Goal: Information Seeking & Learning: Learn about a topic

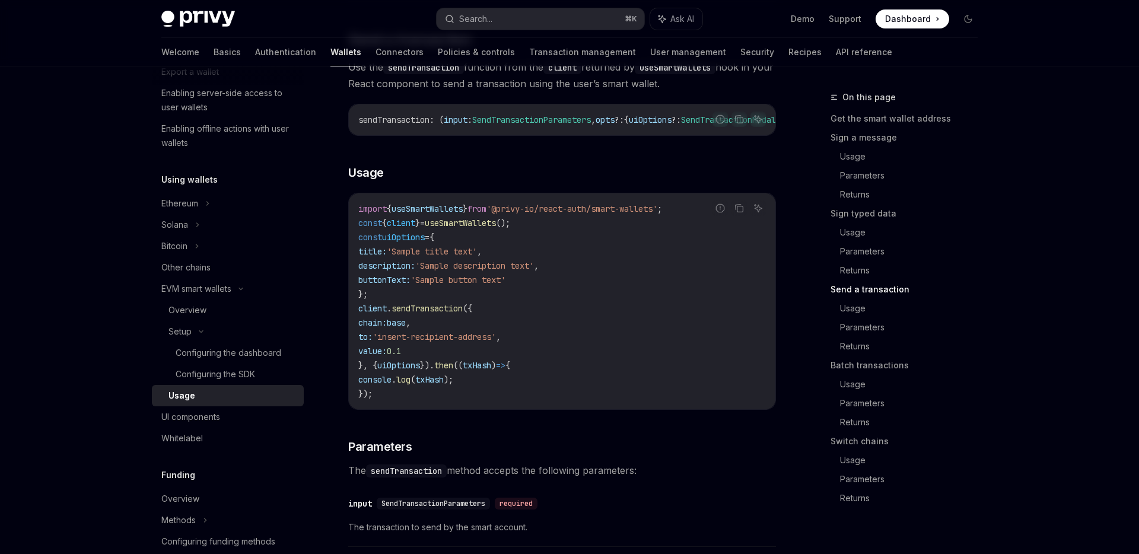
scroll to position [1757, 0]
click at [859, 133] on link "Sign a message" at bounding box center [909, 137] width 157 height 19
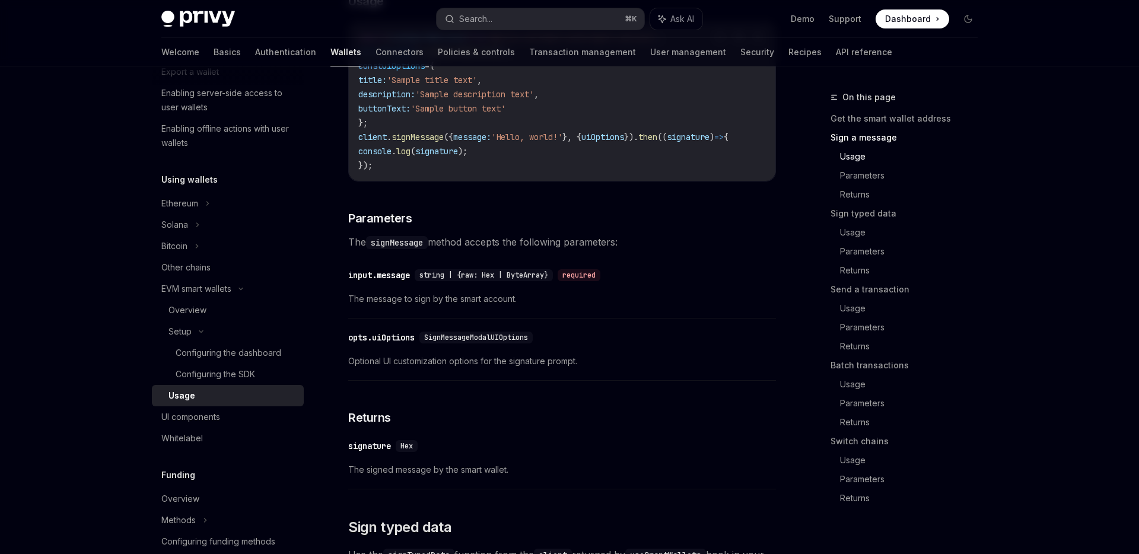
scroll to position [611, 0]
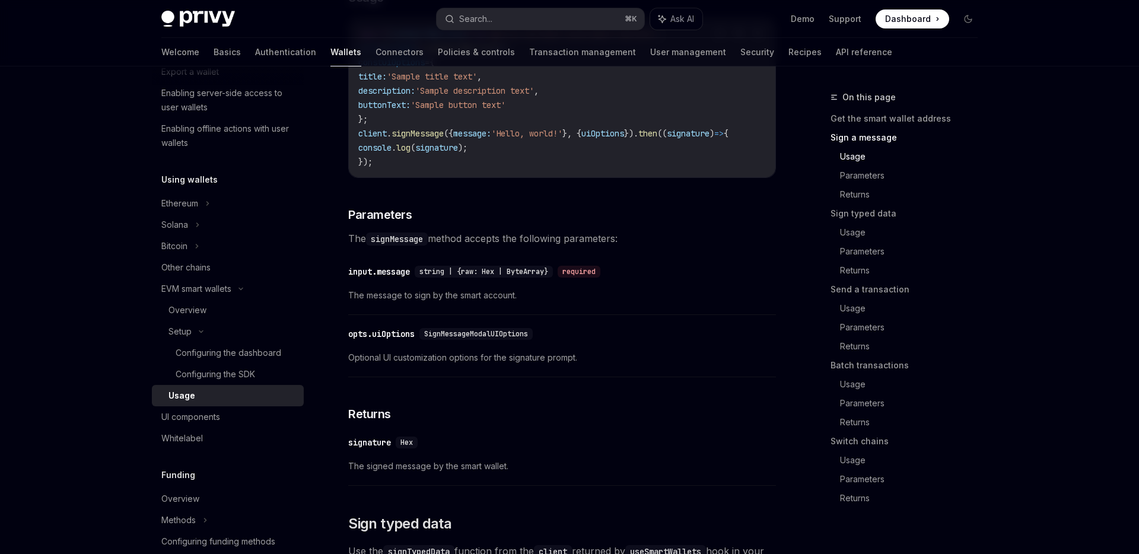
click at [879, 141] on link "Sign a message" at bounding box center [909, 137] width 157 height 19
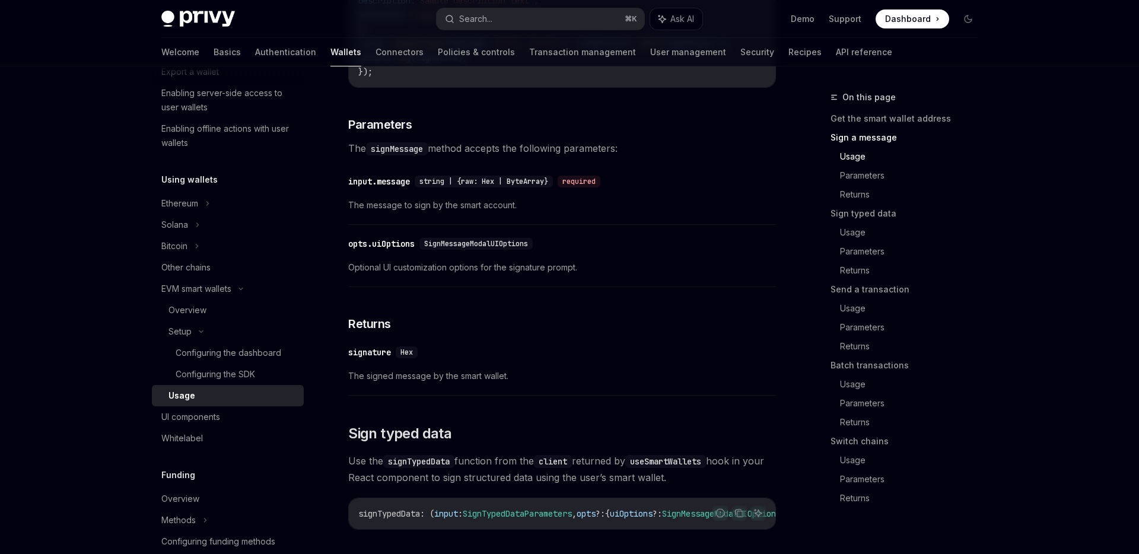
scroll to position [694, 0]
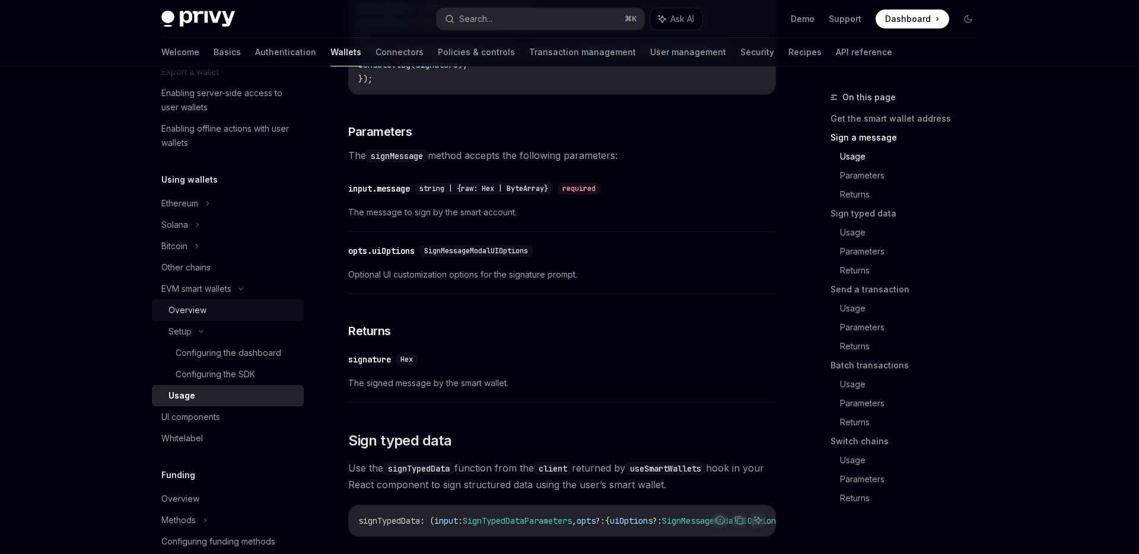
click at [227, 310] on div "Overview" at bounding box center [233, 310] width 128 height 14
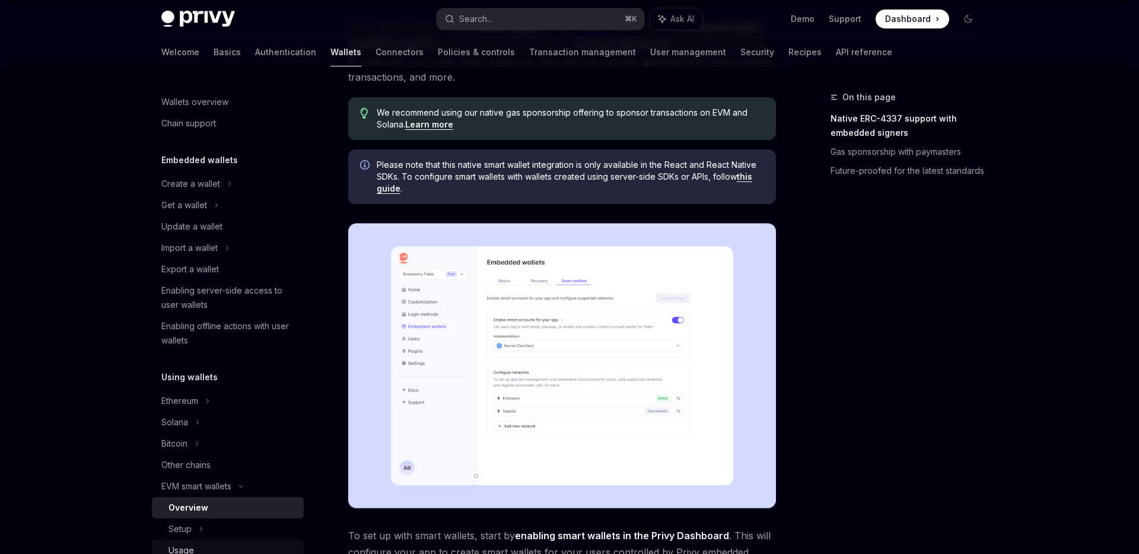
scroll to position [107, 0]
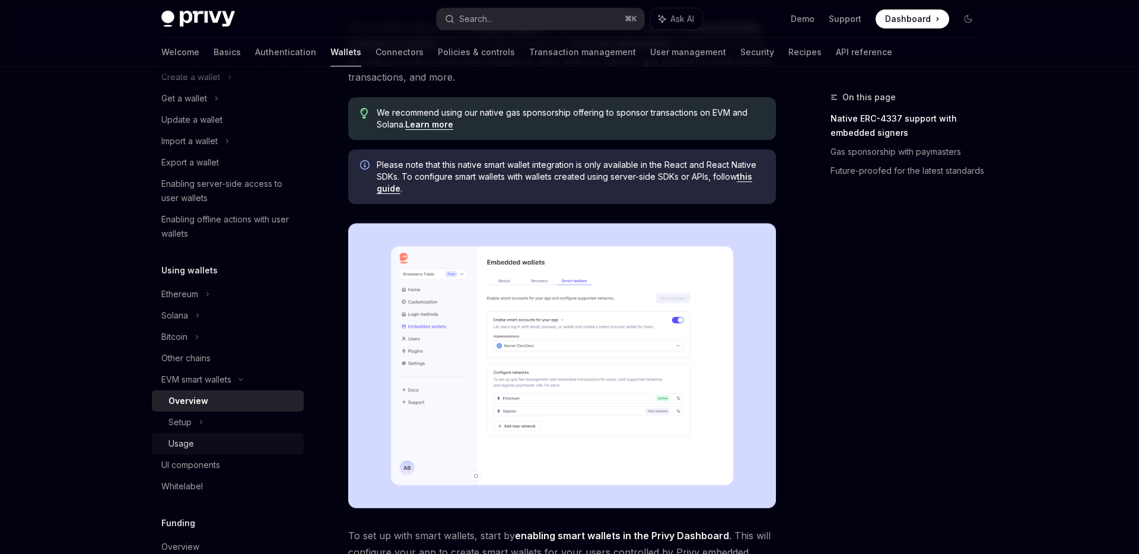
click at [203, 444] on div "Usage" at bounding box center [233, 444] width 128 height 14
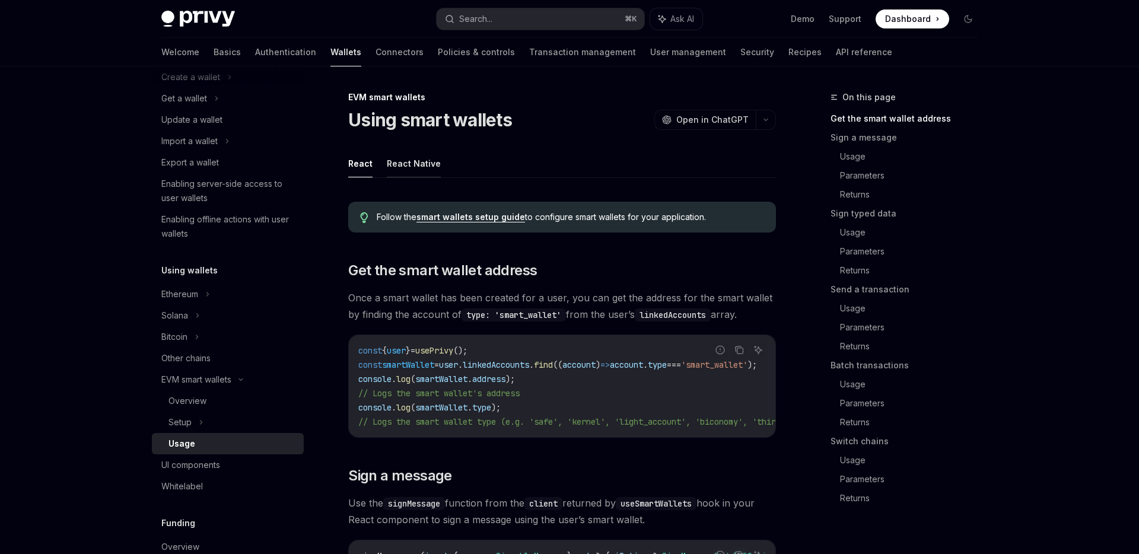
click at [418, 169] on button "React Native" at bounding box center [414, 164] width 54 height 28
click at [367, 162] on button "React" at bounding box center [360, 164] width 24 height 28
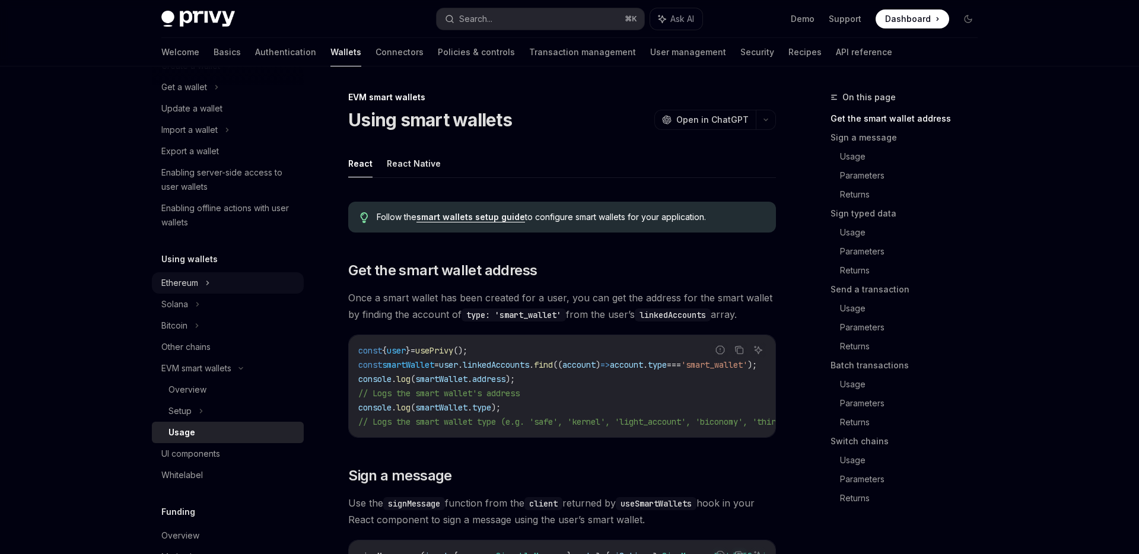
click at [196, 285] on div "Ethereum" at bounding box center [179, 283] width 37 height 14
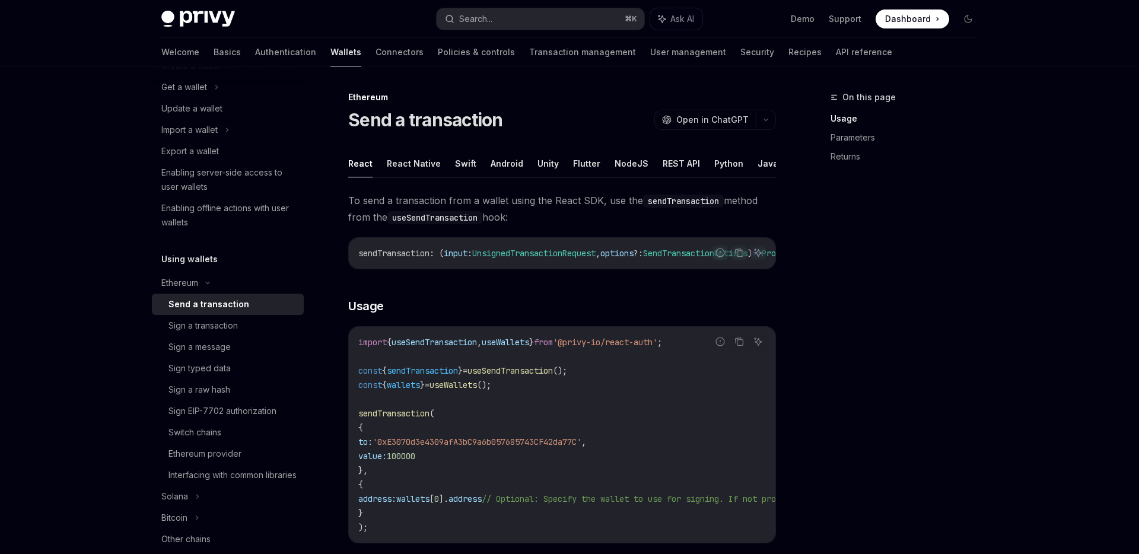
click at [213, 309] on div "Send a transaction" at bounding box center [209, 304] width 81 height 14
click at [245, 450] on div "Ethereum provider" at bounding box center [233, 454] width 128 height 14
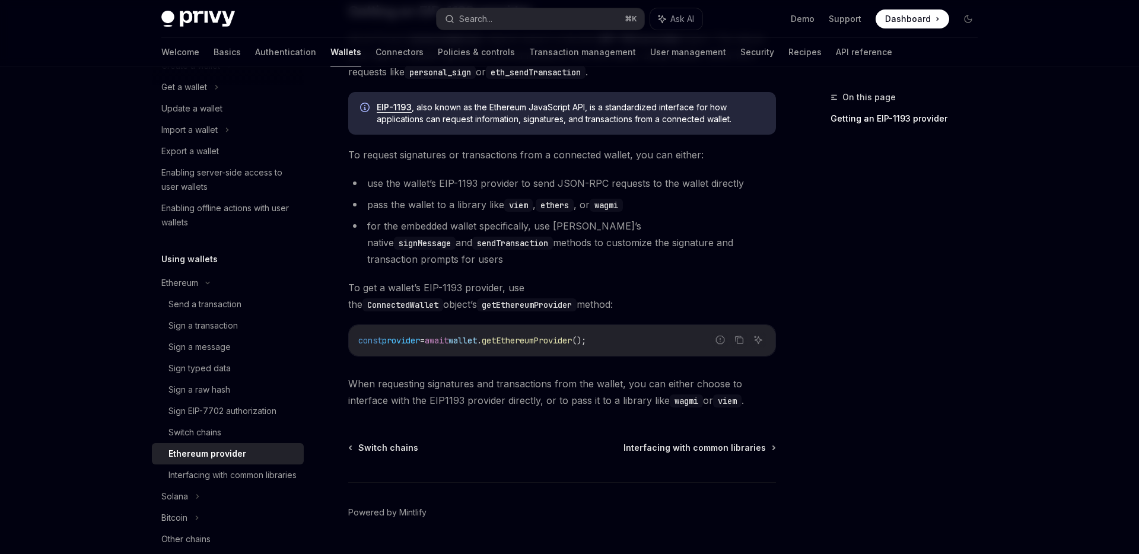
scroll to position [162, 0]
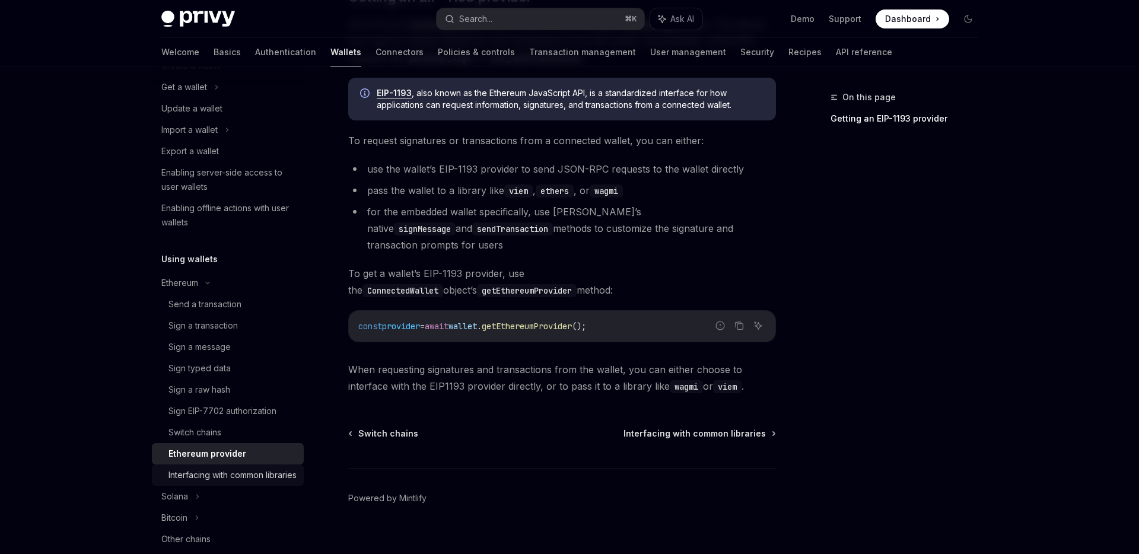
click at [257, 481] on div "Interfacing with common libraries" at bounding box center [233, 475] width 128 height 14
type textarea "*"
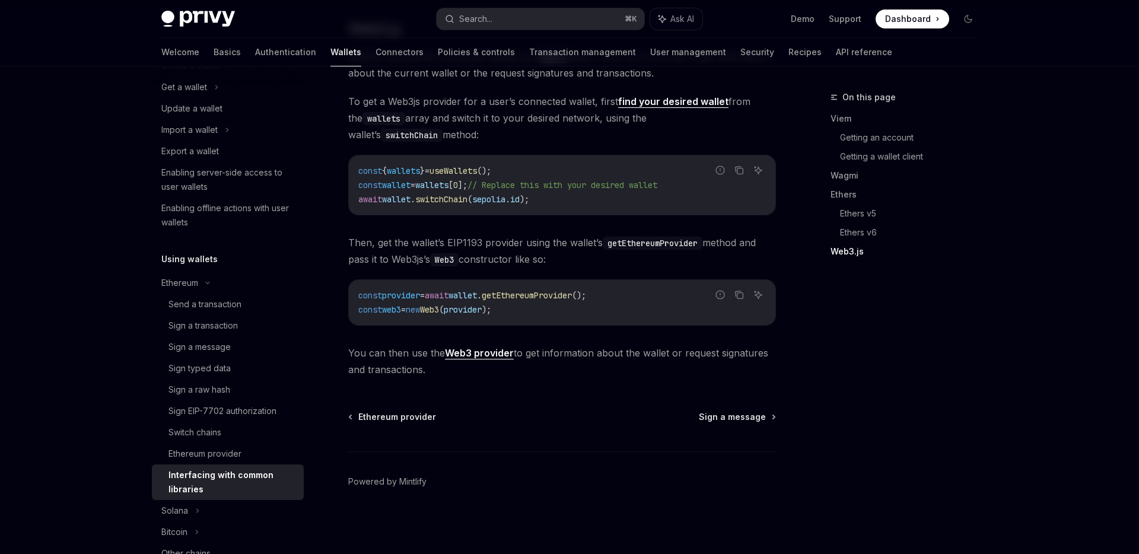
scroll to position [1532, 0]
